Goal: Task Accomplishment & Management: Use online tool/utility

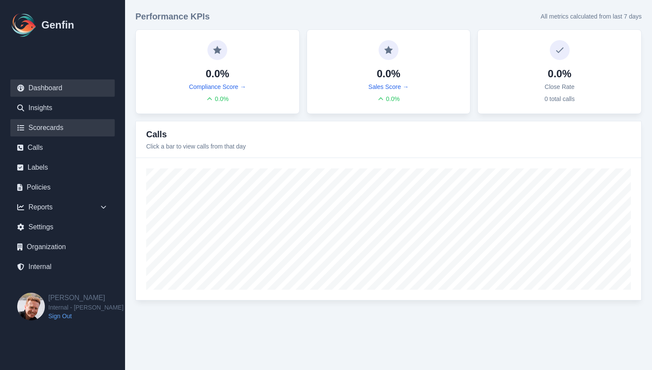
click at [55, 127] on link "Scorecards" at bounding box center [62, 127] width 104 height 17
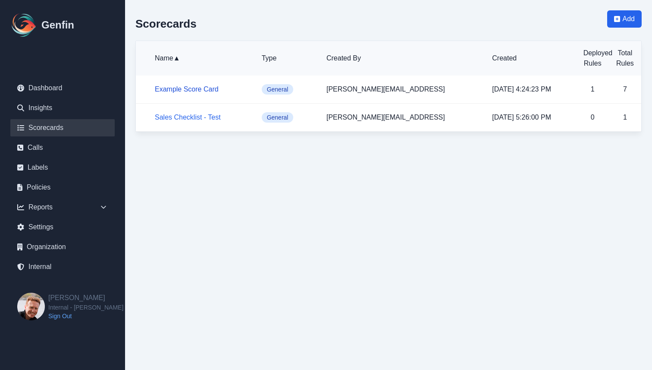
click at [177, 93] on link "Example Score Card" at bounding box center [187, 88] width 64 height 7
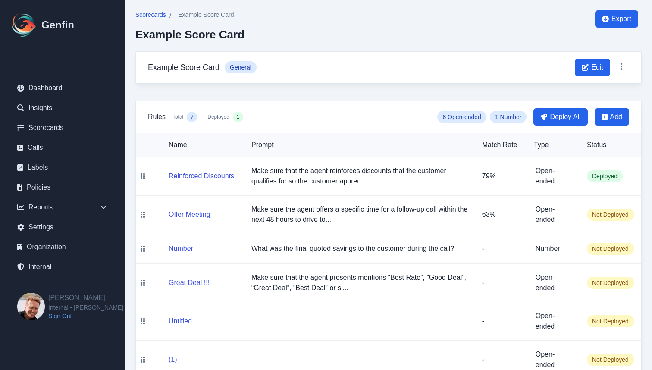
click at [154, 13] on span "Scorecards" at bounding box center [150, 14] width 31 height 9
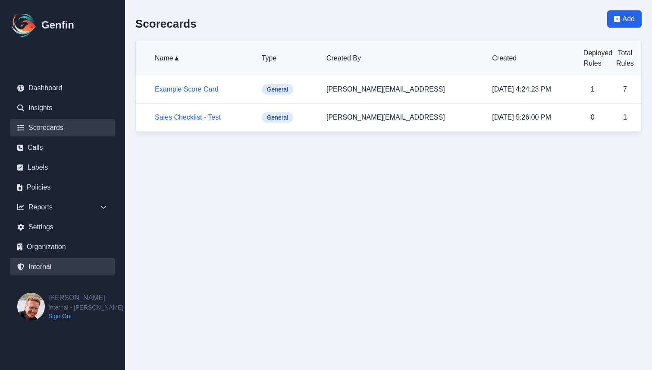
click at [60, 269] on link "Internal" at bounding box center [62, 266] width 104 height 17
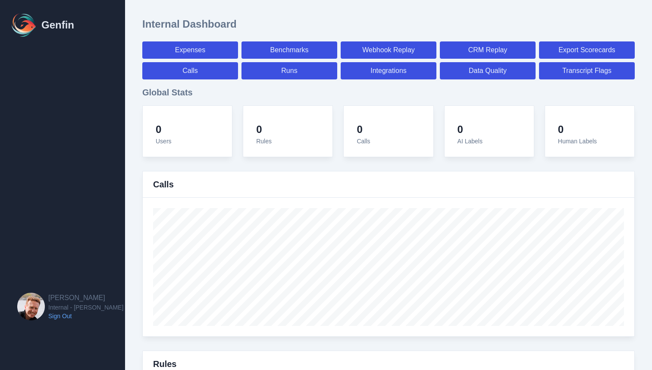
select select "paid"
select select "7"
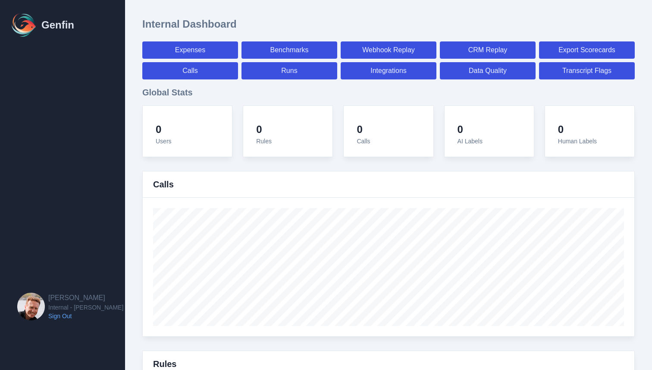
select select "paid"
select select "7"
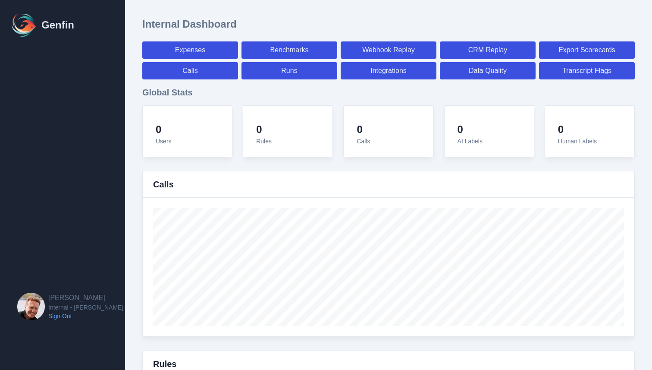
select select "7"
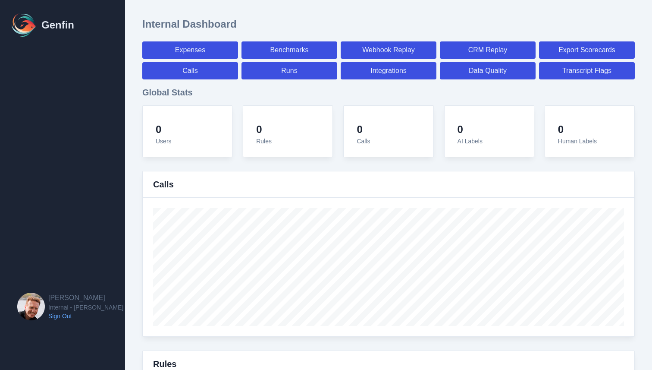
select select "7"
select select "paid"
select select "7"
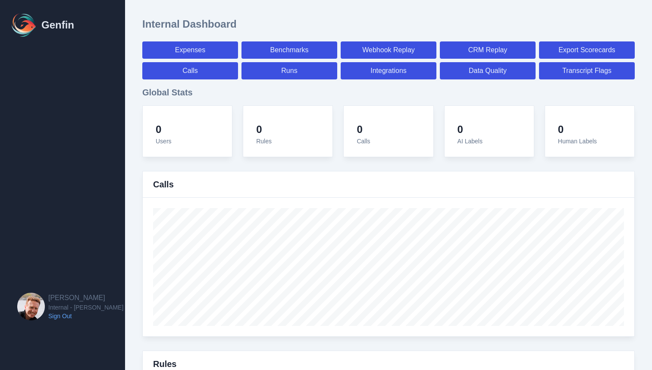
select select "7"
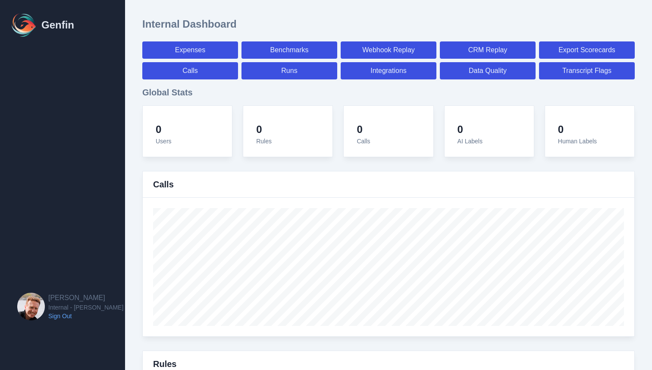
select select "7"
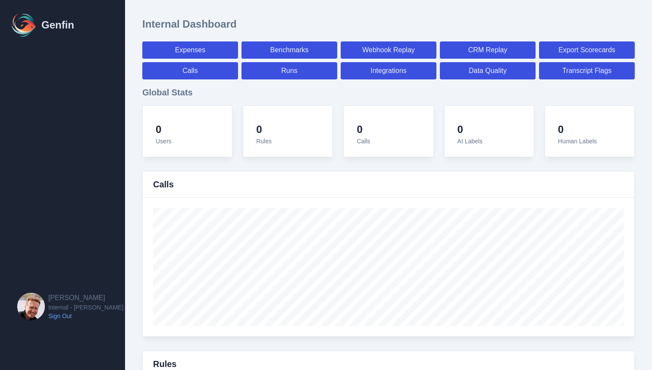
select select "7"
select select "paid"
select select "7"
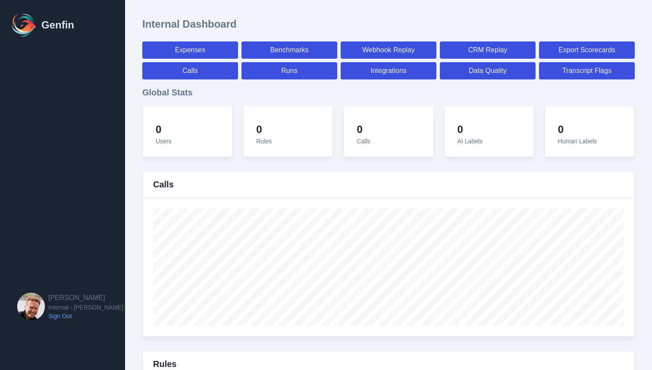
select select "paid"
select select "7"
select select "paid"
select select "7"
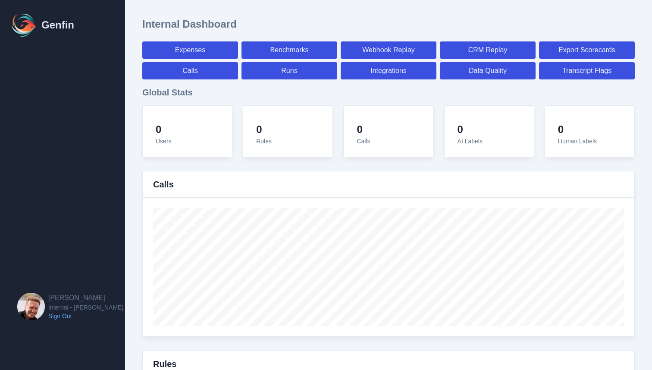
select select "7"
select select "paid"
select select "7"
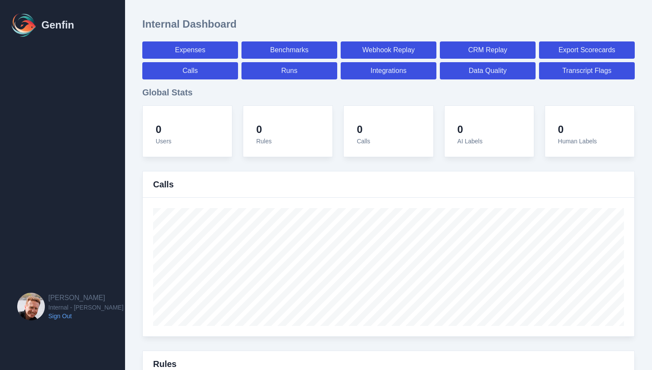
select select "paid"
select select "7"
select select "paid"
select select "7"
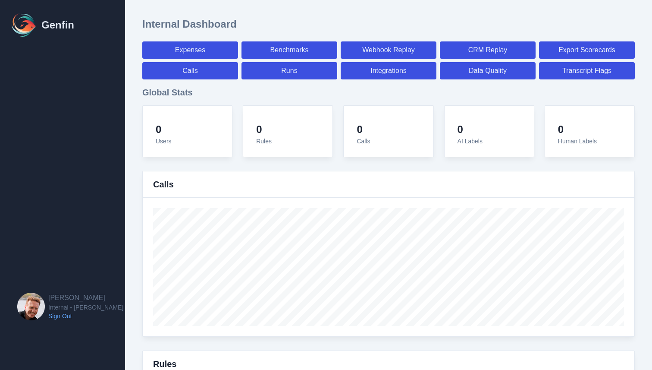
select select "7"
select select "paid"
select select "7"
select select "paid"
select select "7"
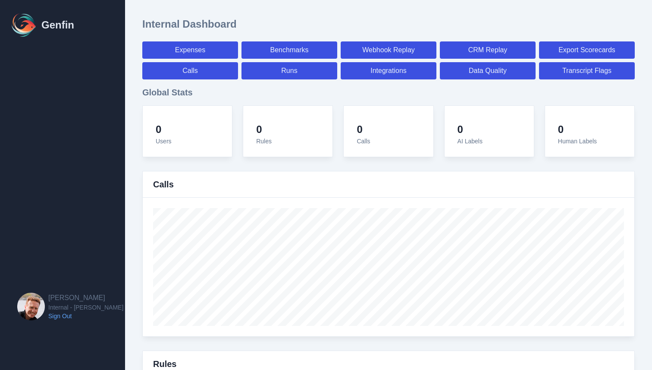
select select "7"
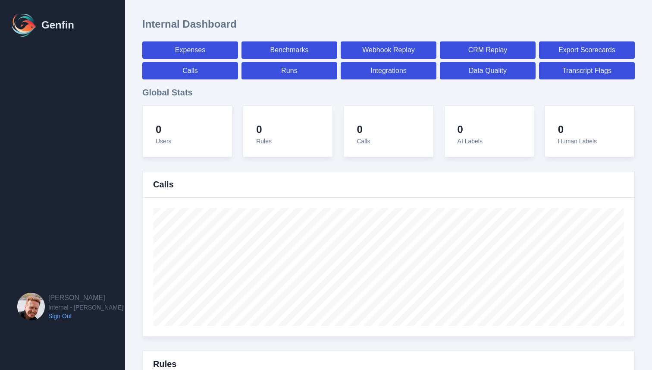
select select "paid"
select select "7"
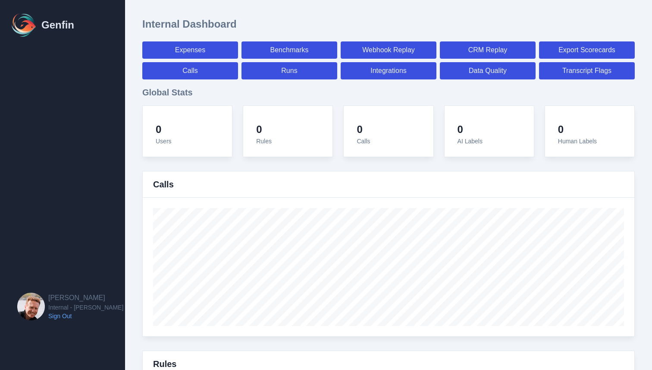
select select "paid"
select select "7"
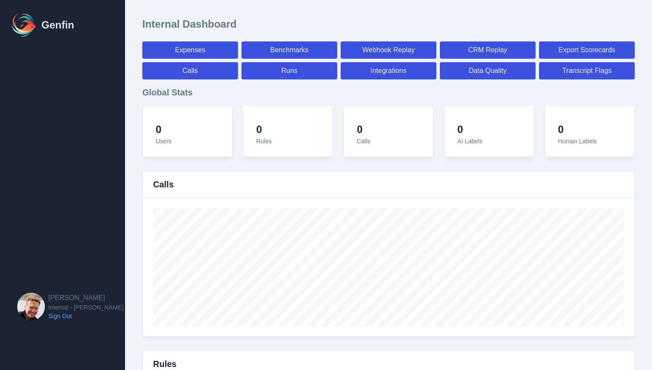
select select "7"
select select "paid"
select select "7"
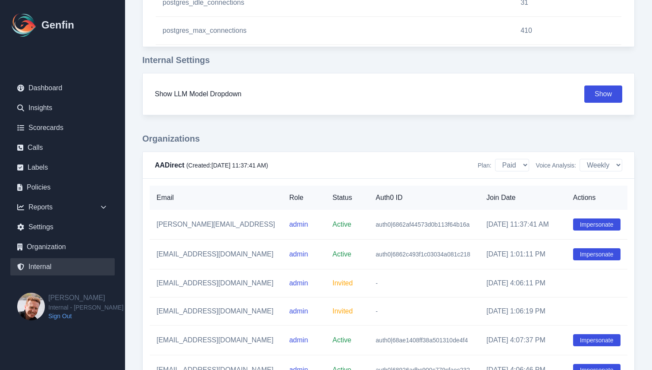
scroll to position [1000, 0]
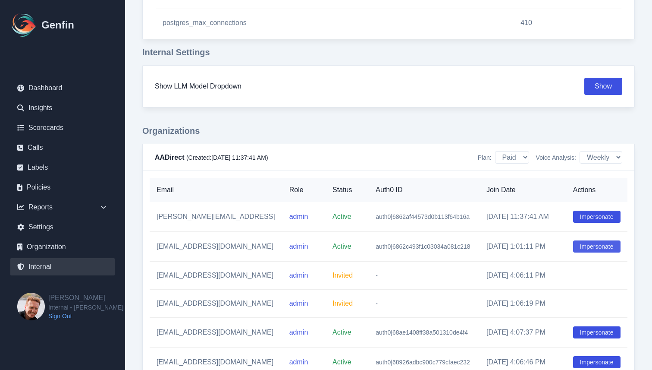
click at [591, 248] on button "Impersonate" at bounding box center [596, 246] width 47 height 12
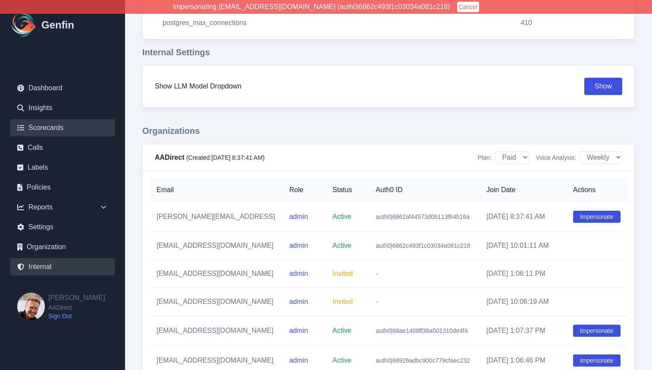
click at [54, 123] on link "Scorecards" at bounding box center [62, 127] width 104 height 17
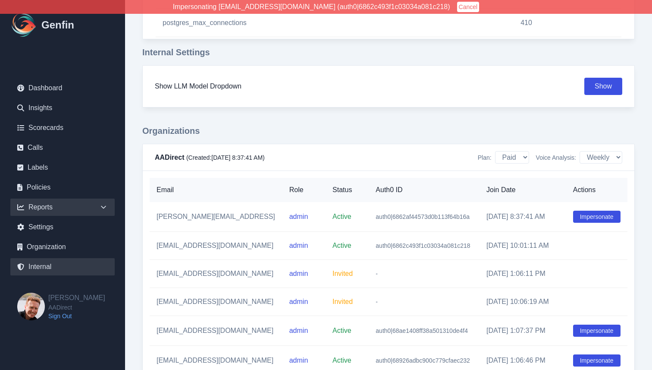
click at [80, 207] on div "Reports" at bounding box center [62, 206] width 104 height 17
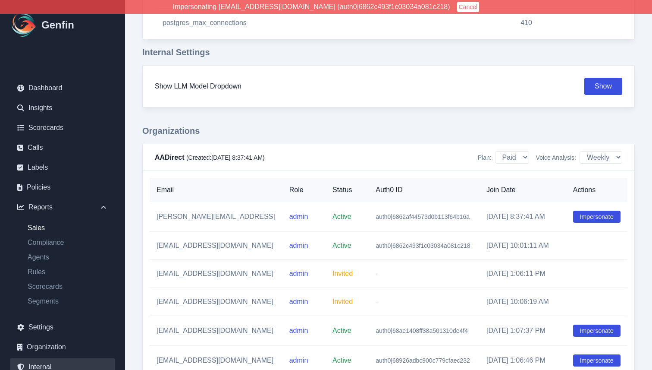
click at [46, 228] on link "Sales" at bounding box center [68, 228] width 94 height 10
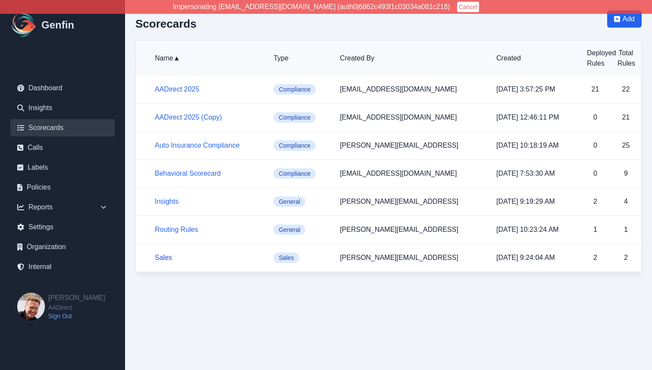
click at [163, 257] on link "Sales" at bounding box center [163, 257] width 17 height 7
click at [178, 90] on link "AADirect 2025" at bounding box center [177, 88] width 44 height 7
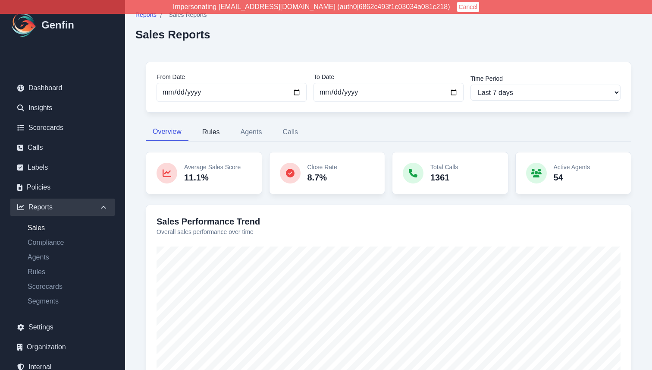
click at [216, 137] on button "Rules" at bounding box center [210, 132] width 31 height 18
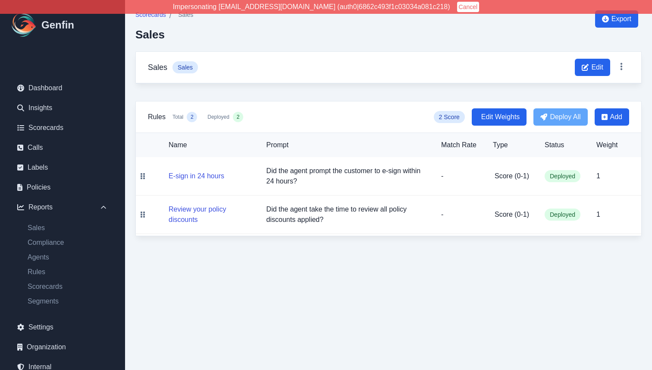
scroll to position [50, 0]
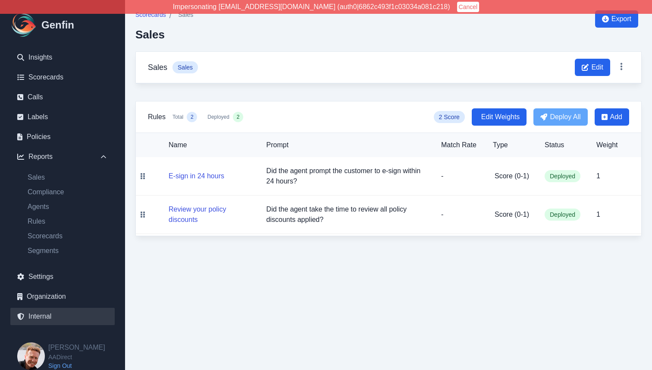
click at [43, 313] on link "Internal" at bounding box center [62, 316] width 104 height 17
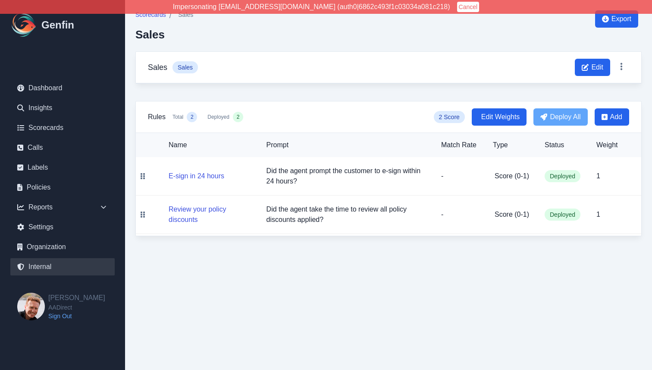
scroll to position [0, 0]
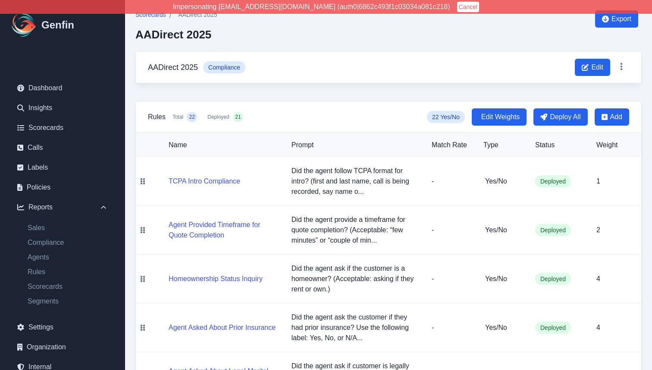
click at [158, 32] on h2 "AADirect 2025" at bounding box center [176, 34] width 82 height 13
drag, startPoint x: 158, startPoint y: 32, endPoint x: 192, endPoint y: 32, distance: 33.7
click at [192, 32] on h2 "AADirect 2025" at bounding box center [176, 34] width 82 height 13
copy h2 "AADirect 2025"
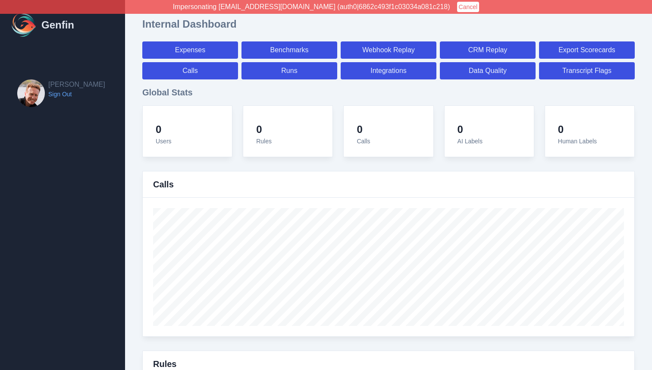
click at [457, 8] on button "Cancel" at bounding box center [468, 7] width 22 height 10
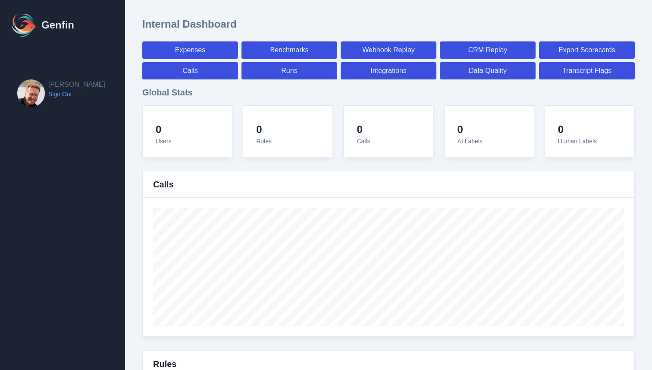
click at [444, 22] on div "Internal Dashboard" at bounding box center [388, 24] width 493 height 14
select select "paid"
select select "7"
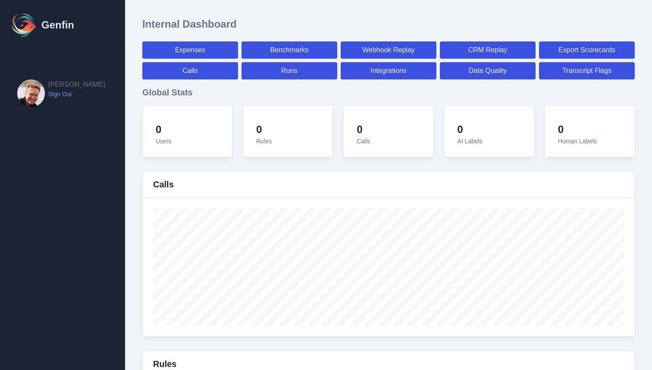
select select "7"
select select "paid"
select select "7"
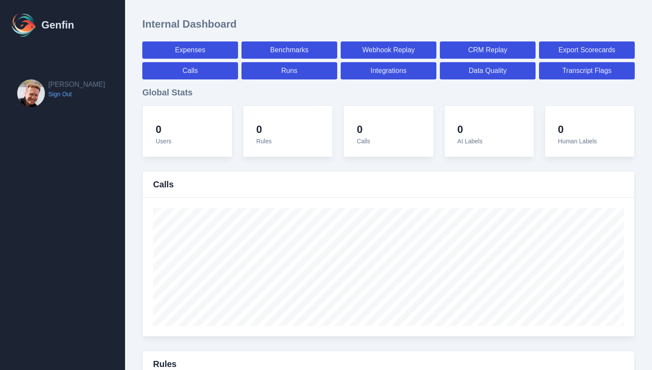
select select "7"
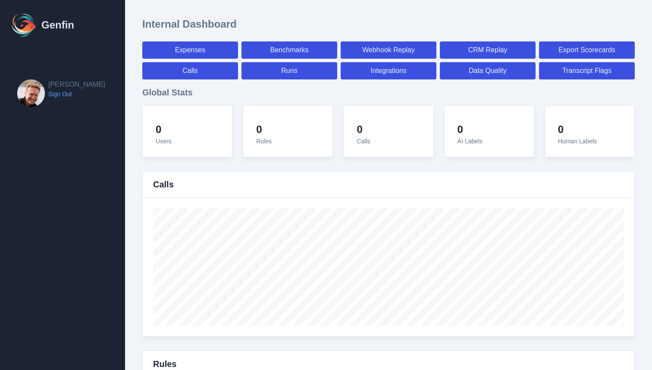
select select "7"
select select "paid"
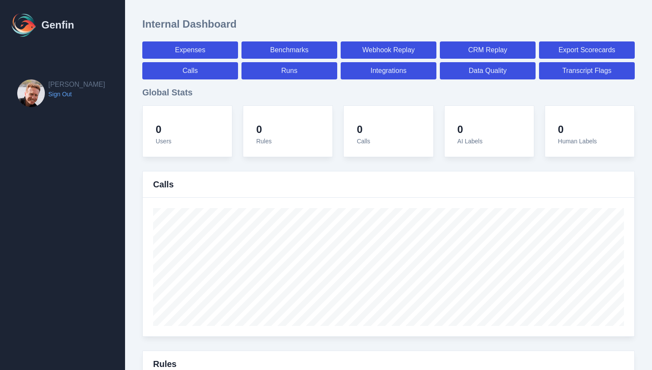
select select "7"
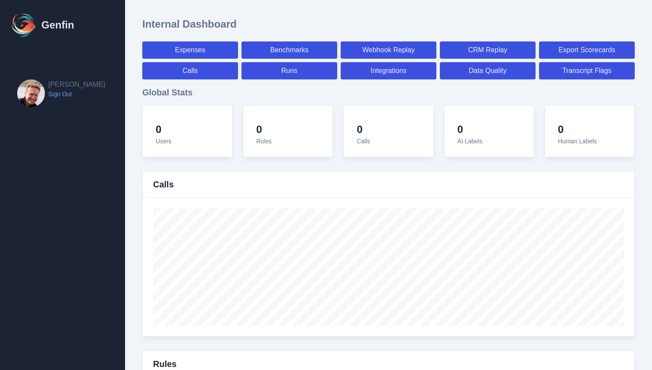
select select "7"
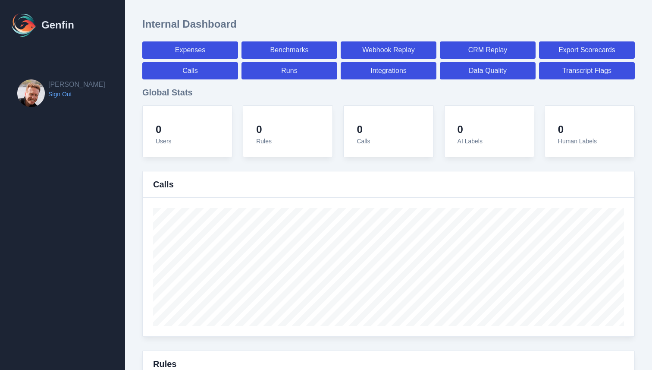
select select "7"
select select "paid"
select select "7"
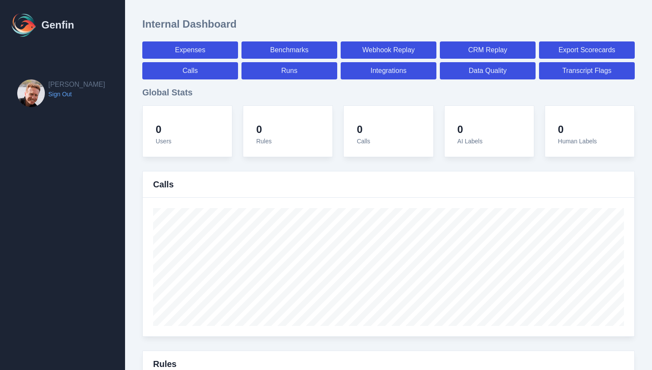
select select "7"
select select "paid"
select select "7"
select select "paid"
select select "7"
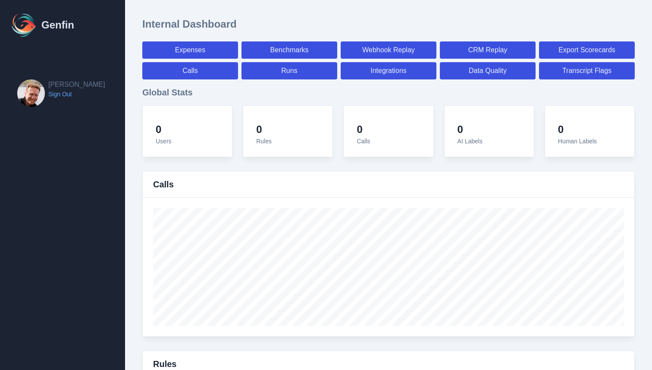
select select "7"
select select "paid"
select select "7"
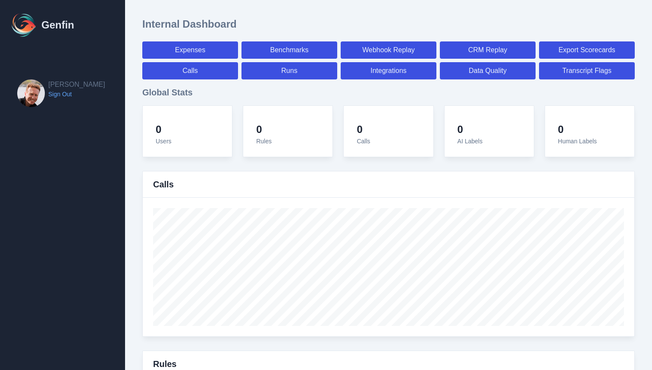
select select "7"
select select "paid"
select select "7"
select select "paid"
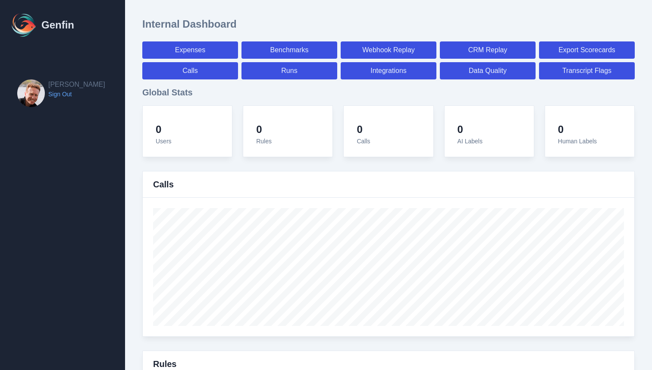
select select "7"
select select "paid"
select select "7"
select select "paid"
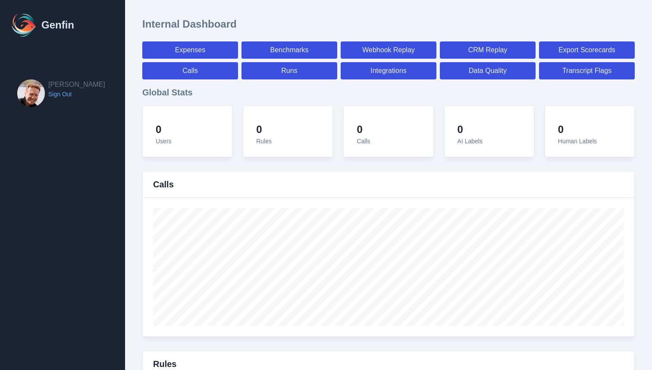
select select "7"
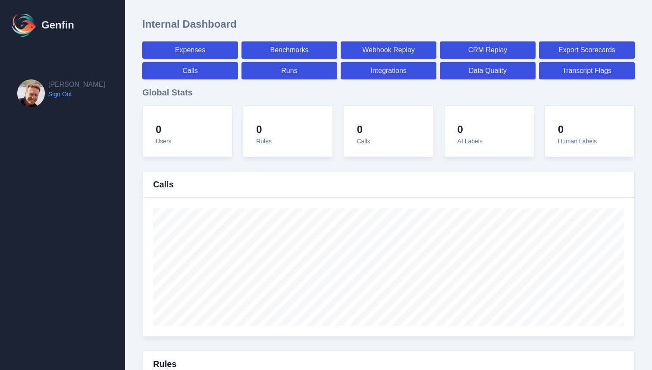
select select "7"
select select "paid"
select select "7"
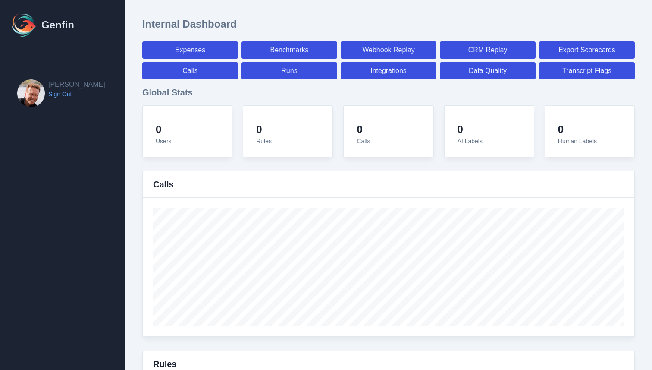
select select "7"
select select "paid"
select select "7"
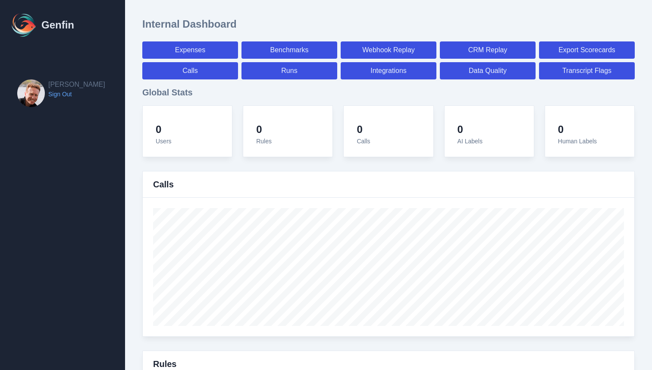
select select "7"
select select "paid"
select select "7"
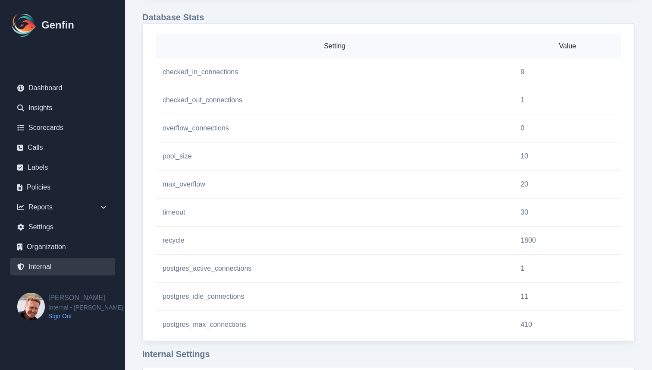
scroll to position [697, 0]
